Goal: Task Accomplishment & Management: Use online tool/utility

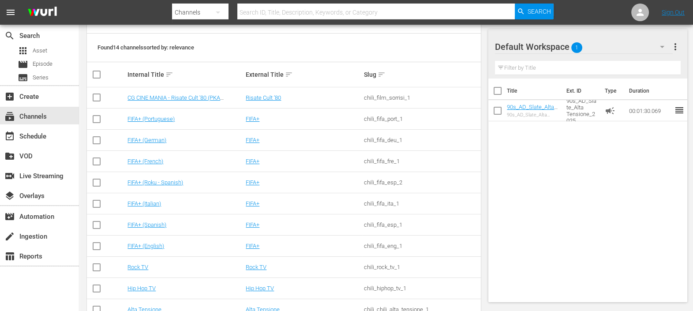
scroll to position [206, 0]
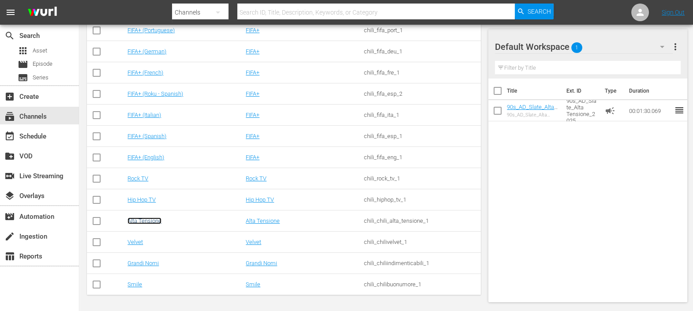
click at [135, 221] on link "Alta Tensione" at bounding box center [145, 221] width 34 height 7
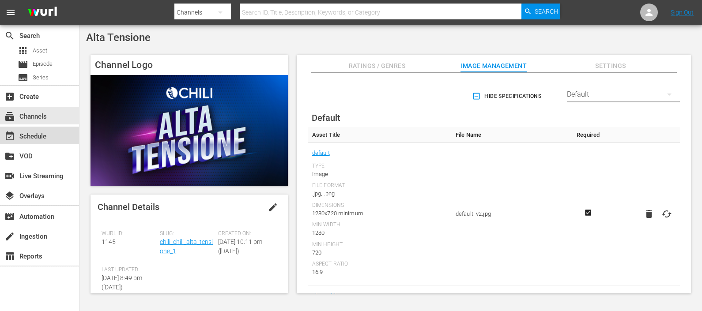
click at [48, 139] on div "event_available Schedule" at bounding box center [39, 136] width 79 height 18
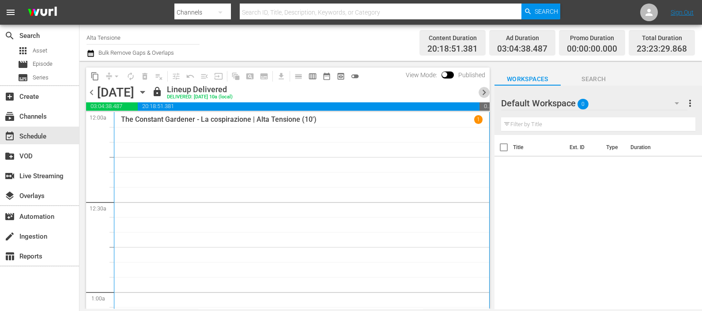
click at [486, 90] on span "chevron_right" at bounding box center [483, 92] width 11 height 11
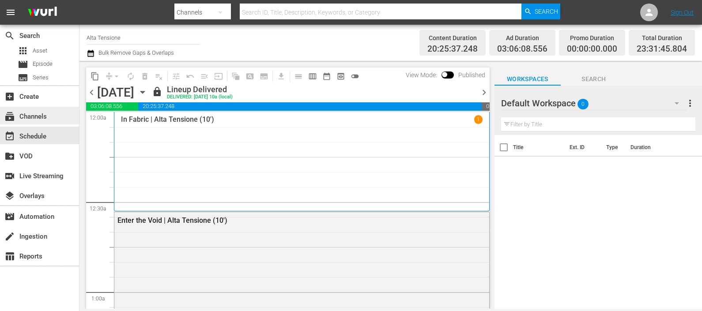
click at [31, 114] on div "subscriptions Channels" at bounding box center [24, 115] width 49 height 8
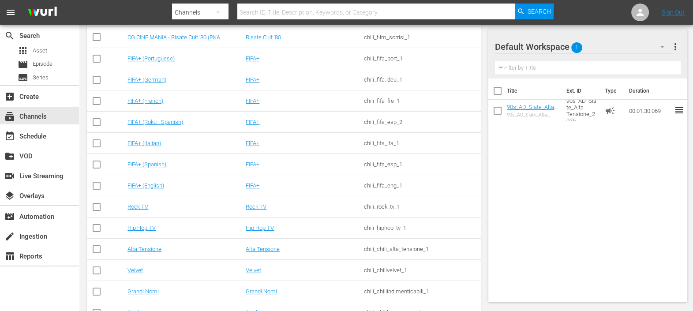
scroll to position [36, 0]
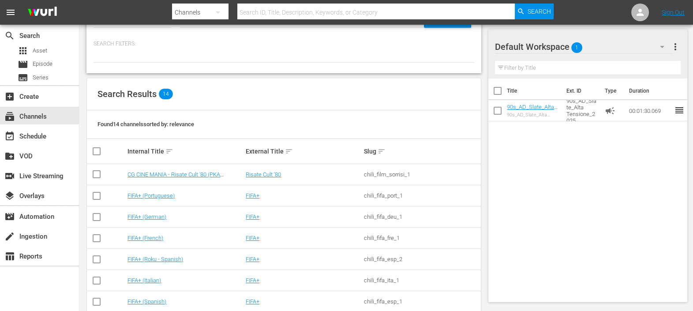
click at [161, 169] on td "CG CINE MANIA - Risate Cult '80 (PKA [PERSON_NAME] – Noi siamo angeli)" at bounding box center [185, 174] width 118 height 21
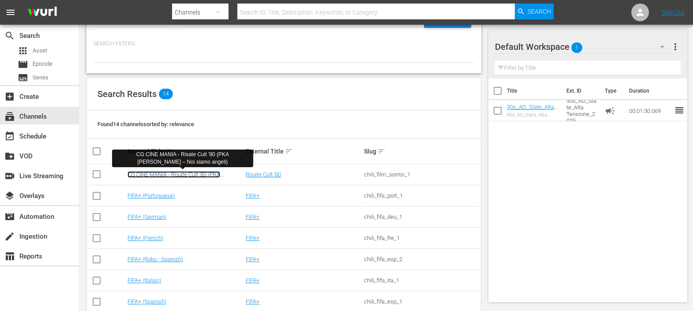
click at [164, 173] on link "CG CINE MANIA - Risate Cult '80 (PKA [PERSON_NAME] – Noi siamo angeli)" at bounding box center [174, 177] width 93 height 13
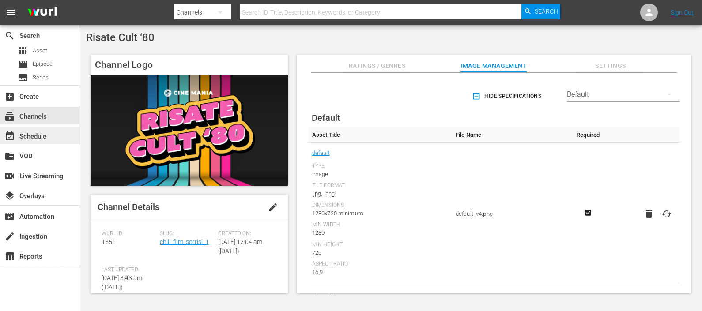
click at [64, 134] on div "event_available Schedule" at bounding box center [39, 136] width 79 height 18
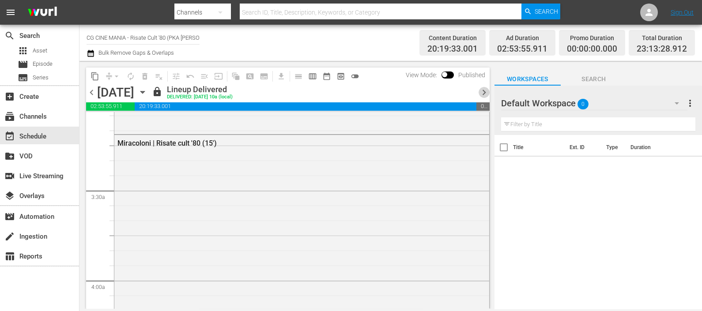
click at [482, 94] on span "chevron_right" at bounding box center [483, 92] width 11 height 11
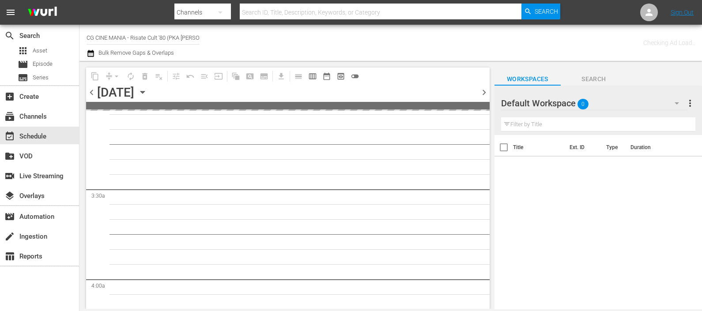
scroll to position [566, 0]
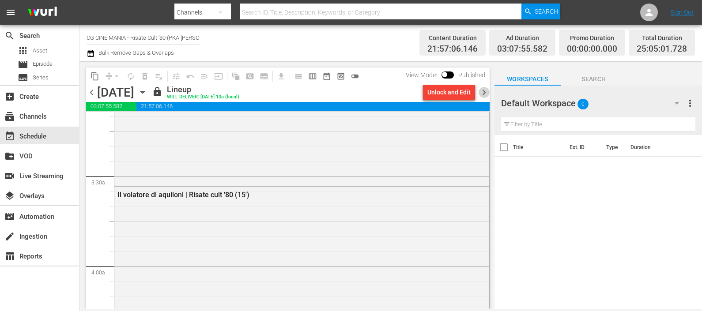
click at [483, 93] on span "chevron_right" at bounding box center [483, 92] width 11 height 11
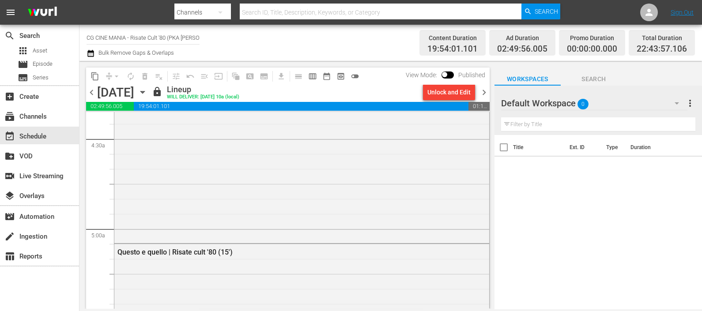
scroll to position [787, 0]
click at [483, 97] on span "chevron_right" at bounding box center [483, 92] width 11 height 11
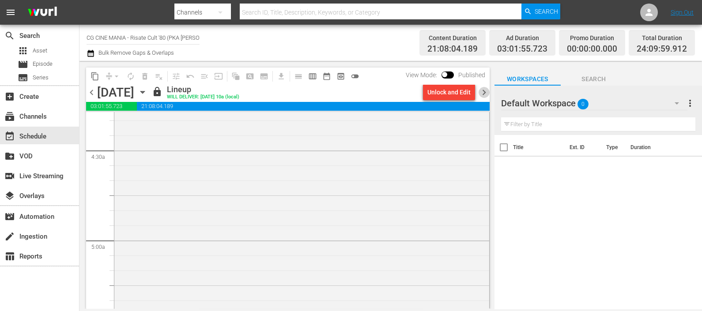
click at [485, 94] on span "chevron_right" at bounding box center [483, 92] width 11 height 11
click at [481, 94] on span "chevron_right" at bounding box center [483, 92] width 11 height 11
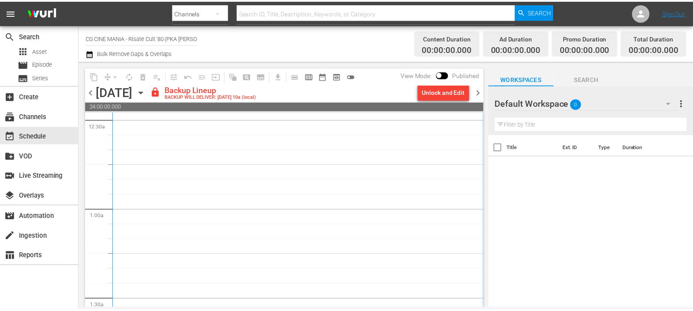
scroll to position [220, 0]
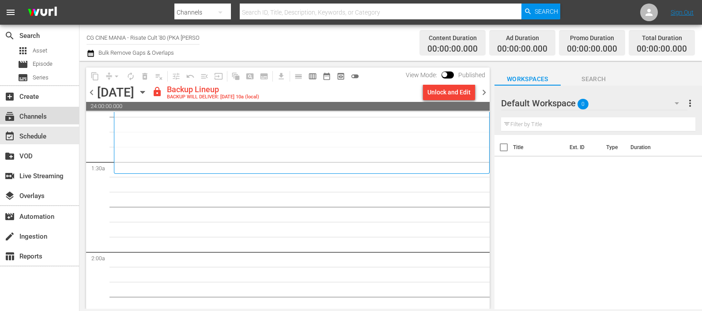
click at [46, 117] on div "subscriptions Channels" at bounding box center [24, 115] width 49 height 8
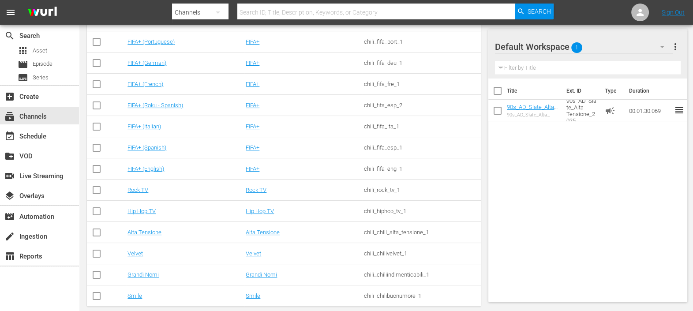
scroll to position [201, 0]
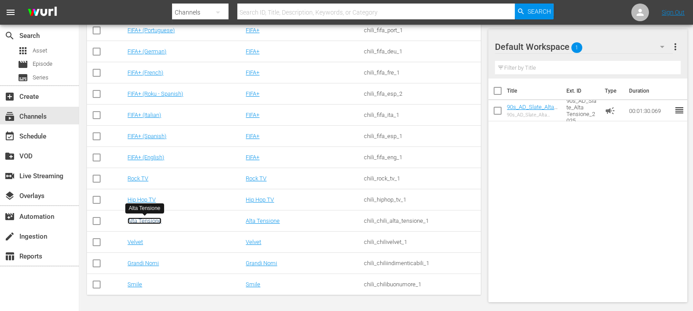
click at [151, 220] on link "Alta Tensione" at bounding box center [145, 221] width 34 height 7
